Goal: Communication & Community: Answer question/provide support

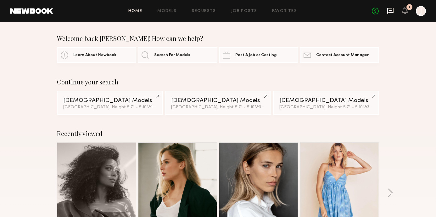
click at [389, 13] on icon at bounding box center [390, 11] width 6 height 6
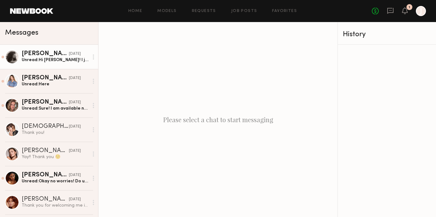
click at [55, 59] on div "Unread: Hi [PERSON_NAME]! I just met with [PERSON_NAME] for the casting. Thank …" at bounding box center [55, 60] width 67 height 6
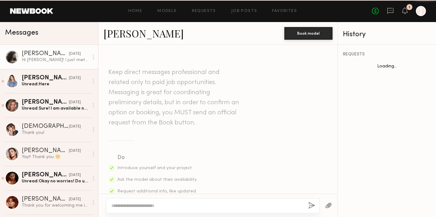
scroll to position [854, 0]
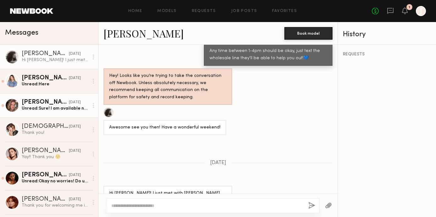
click at [48, 104] on div "[PERSON_NAME]" at bounding box center [45, 102] width 47 height 6
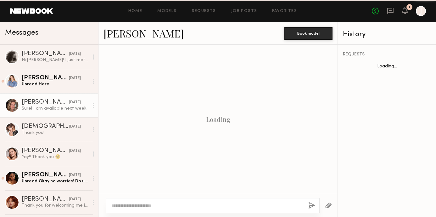
scroll to position [426, 0]
